Goal: Find specific page/section: Find specific page/section

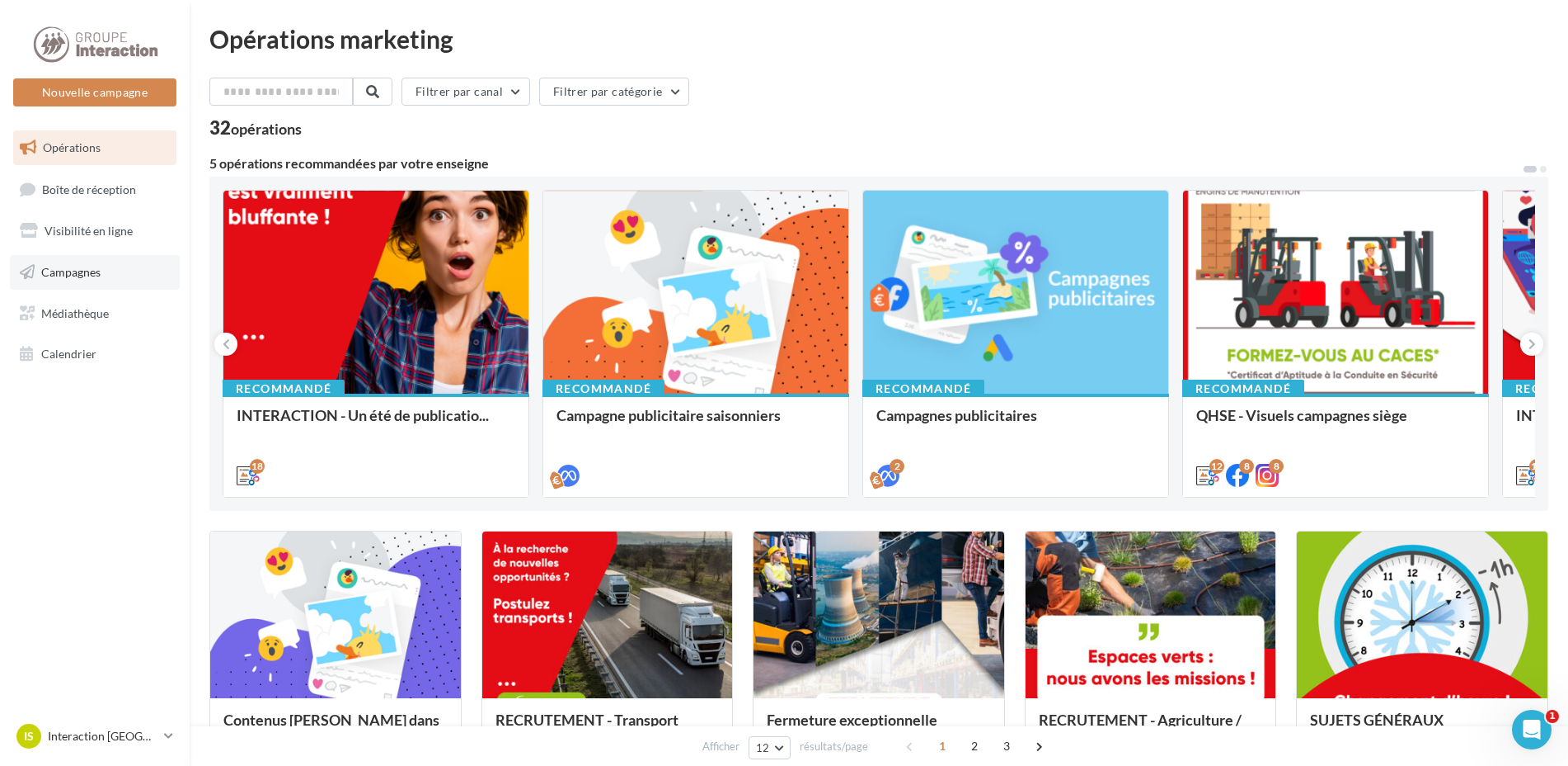
click at [106, 270] on link "Campagnes" at bounding box center [95, 273] width 170 height 35
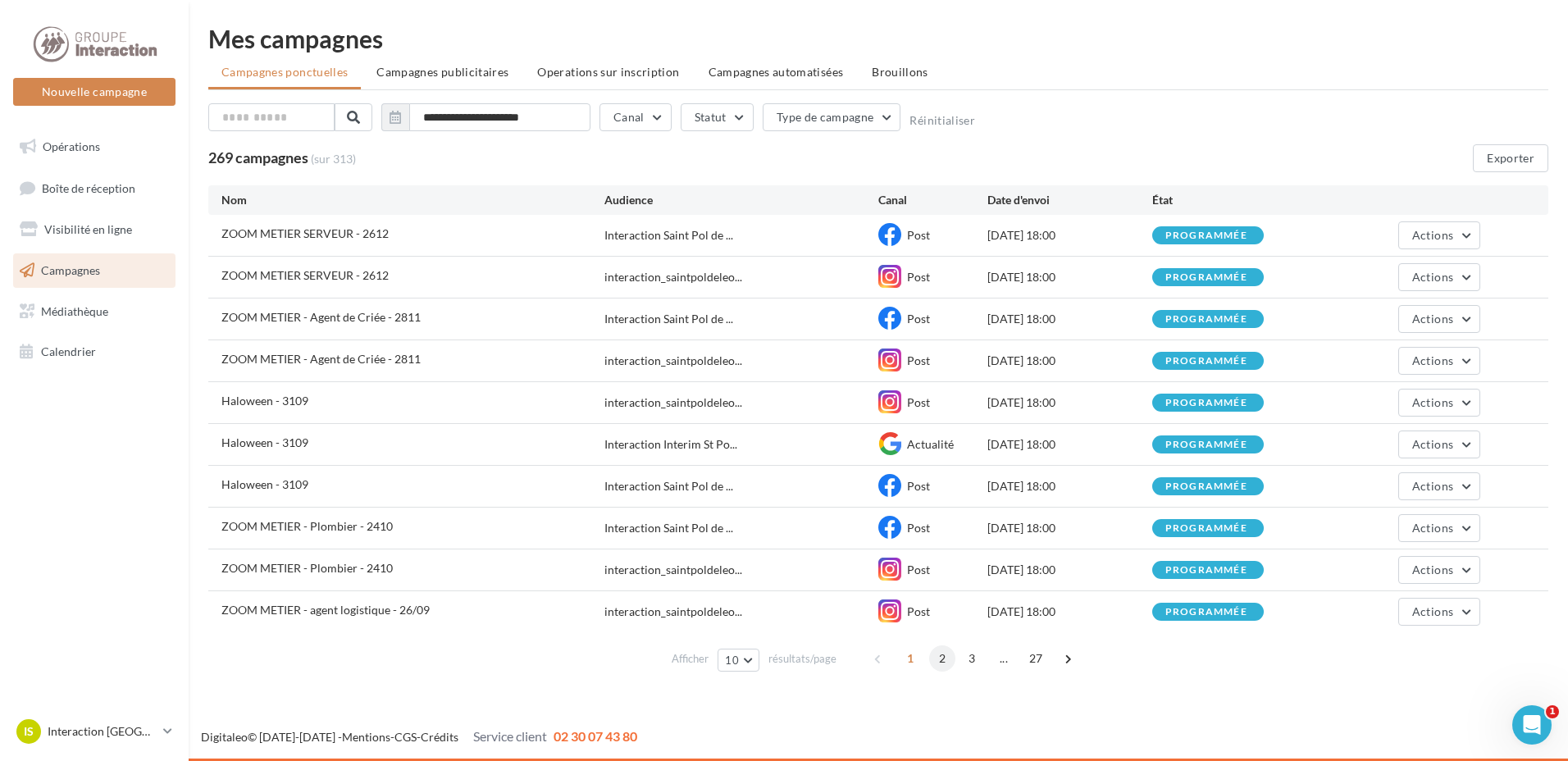
click at [934, 663] on span "2" at bounding box center [942, 658] width 27 height 27
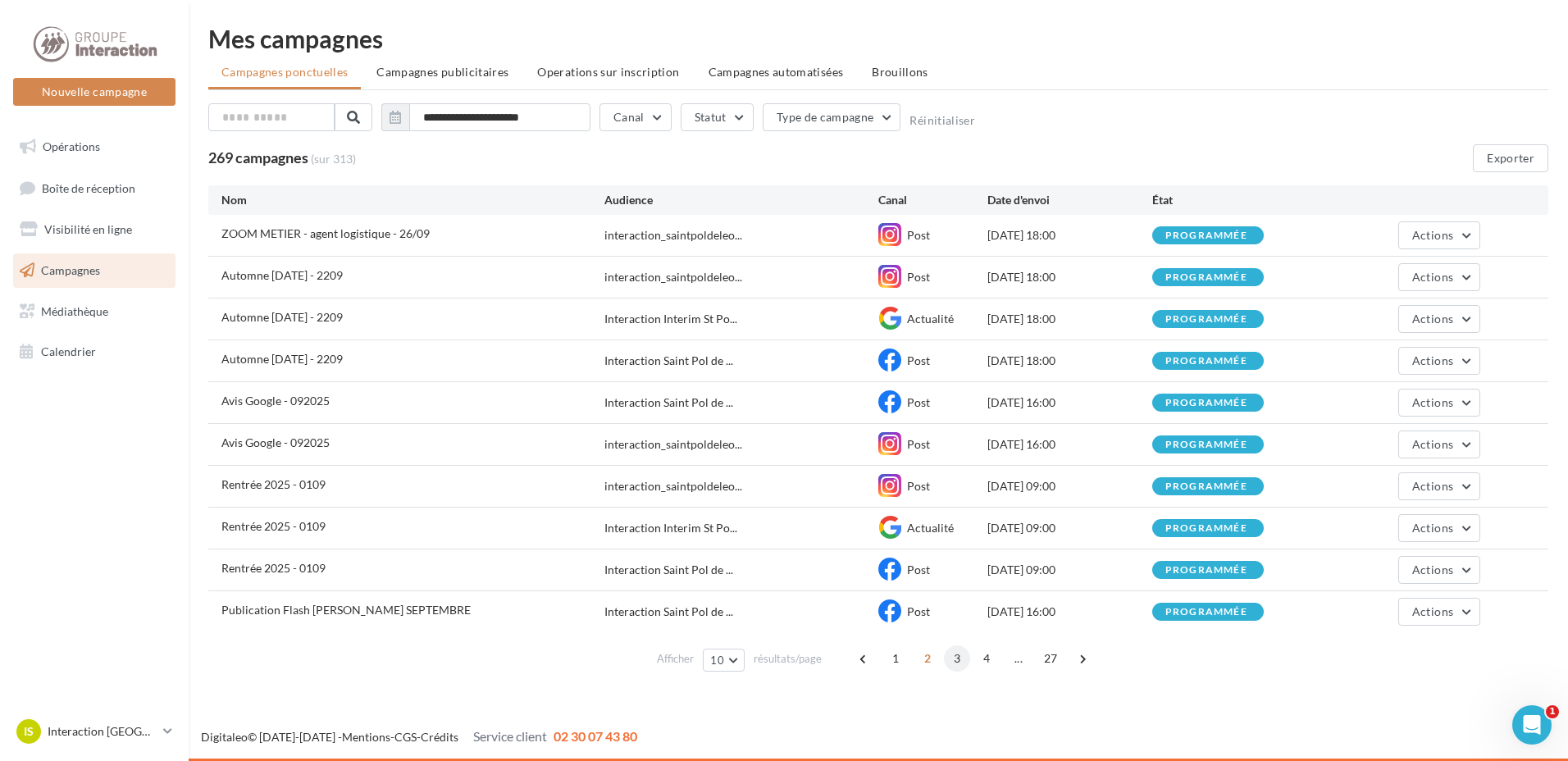
click at [960, 663] on span "3" at bounding box center [957, 658] width 27 height 27
